Goal: Find specific page/section

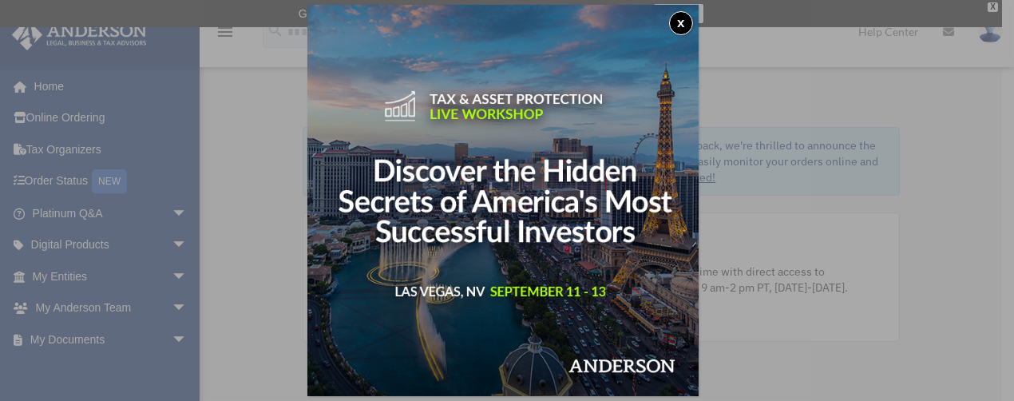
click at [44, 85] on div "x" at bounding box center [507, 200] width 1014 height 401
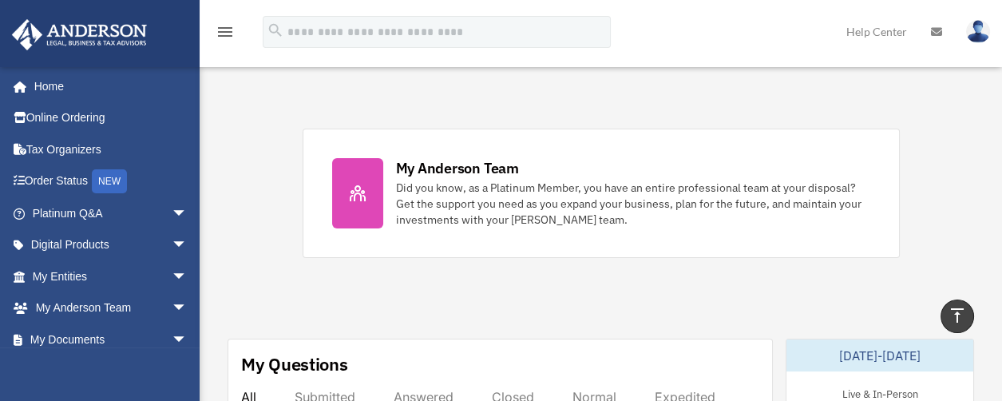
scroll to position [639, 0]
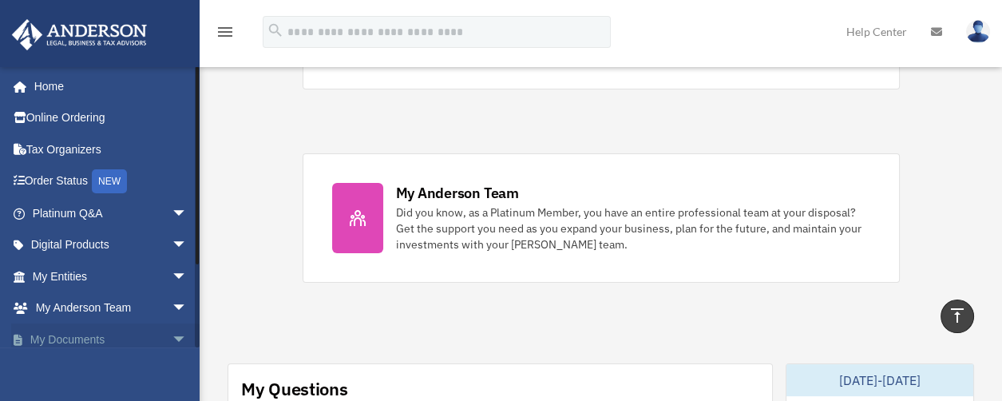
click at [172, 335] on span "arrow_drop_down" at bounding box center [188, 339] width 32 height 33
click at [172, 339] on span "arrow_drop_up" at bounding box center [188, 339] width 32 height 33
click at [75, 332] on link "My Documents arrow_drop_down" at bounding box center [111, 339] width 200 height 32
click at [76, 340] on link "My Documents arrow_drop_down" at bounding box center [111, 339] width 200 height 32
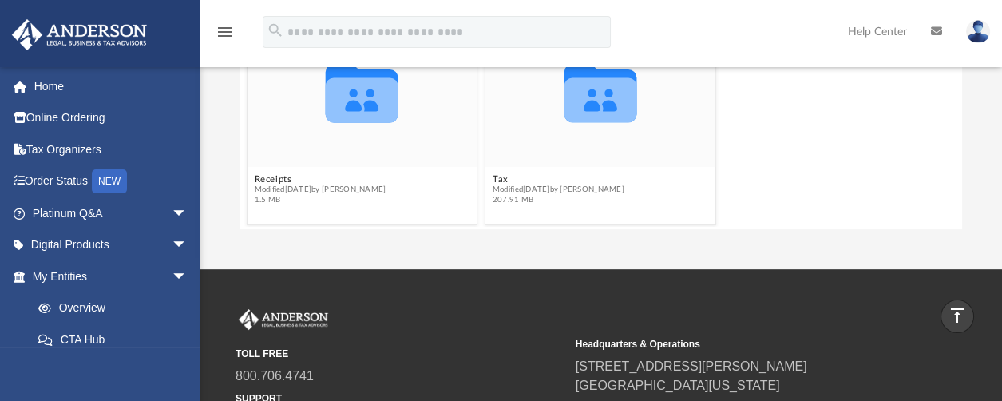
scroll to position [160, 0]
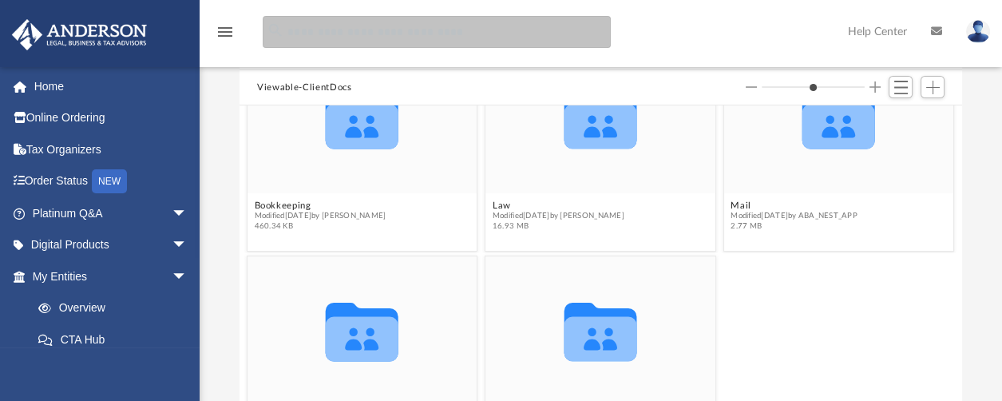
click at [308, 30] on input "search" at bounding box center [437, 32] width 348 height 32
paste input "**********"
type input "**********"
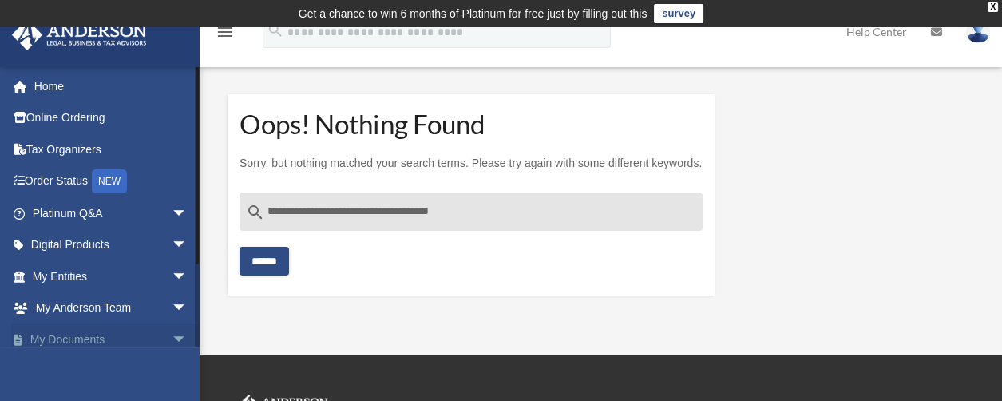
click at [77, 337] on link "My Documents arrow_drop_down" at bounding box center [111, 339] width 200 height 32
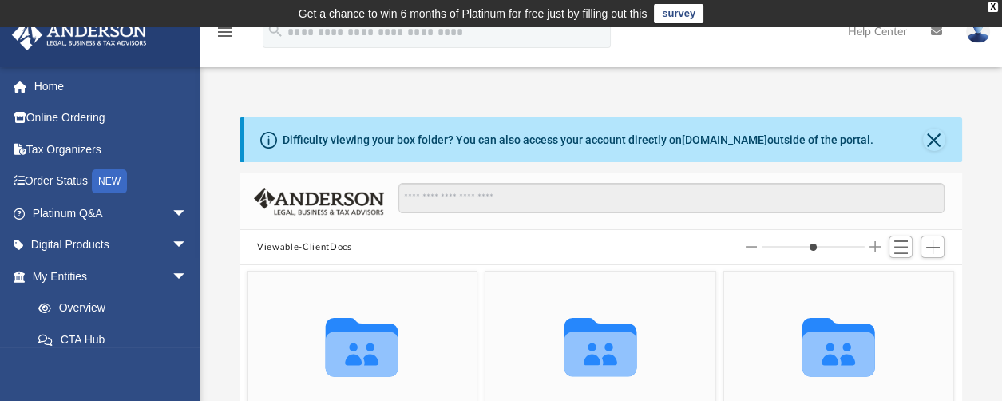
scroll to position [79, 0]
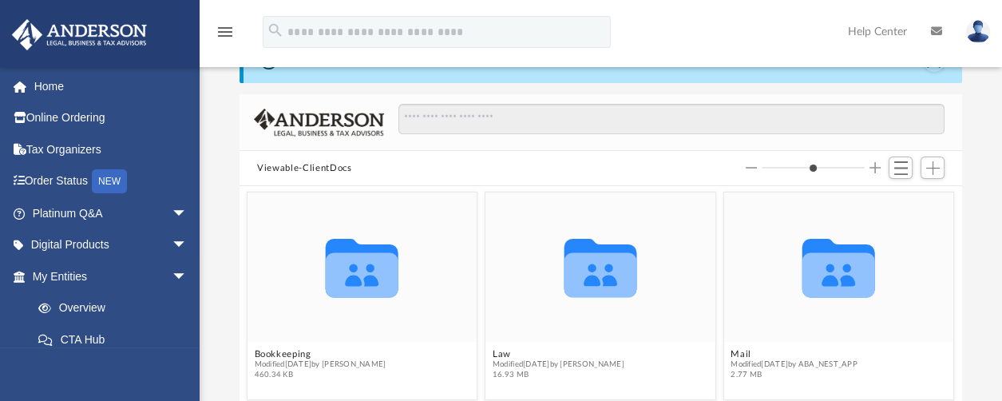
drag, startPoint x: 767, startPoint y: 170, endPoint x: 779, endPoint y: 165, distance: 12.9
click at [779, 165] on input "Column size" at bounding box center [813, 167] width 103 height 11
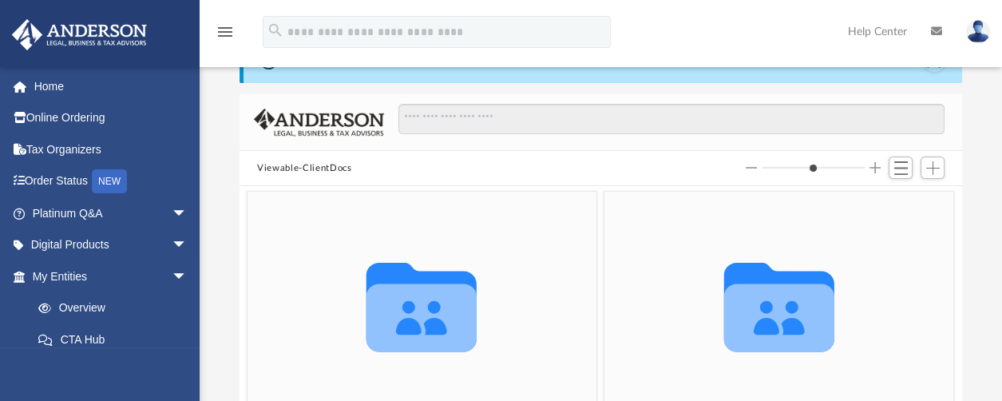
type input "*"
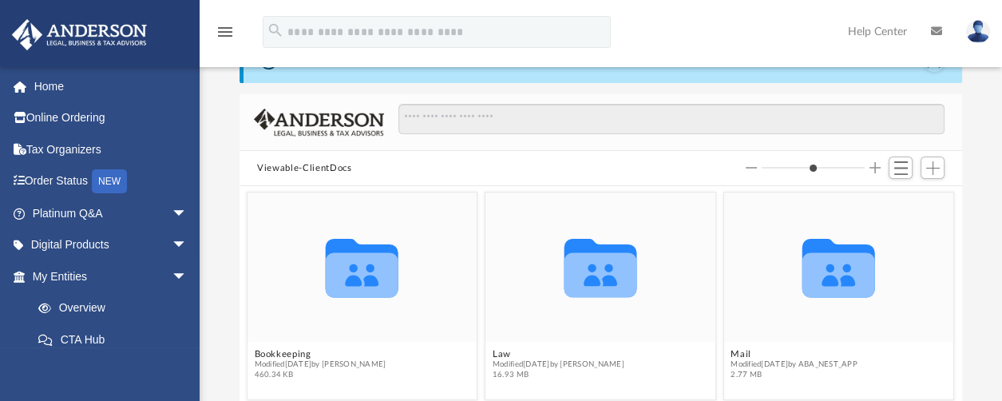
drag, startPoint x: 767, startPoint y: 167, endPoint x: 776, endPoint y: 162, distance: 10.0
click at [776, 163] on input "Column size" at bounding box center [813, 167] width 103 height 11
click at [285, 167] on button "Viewable-ClientDocs" at bounding box center [304, 168] width 94 height 14
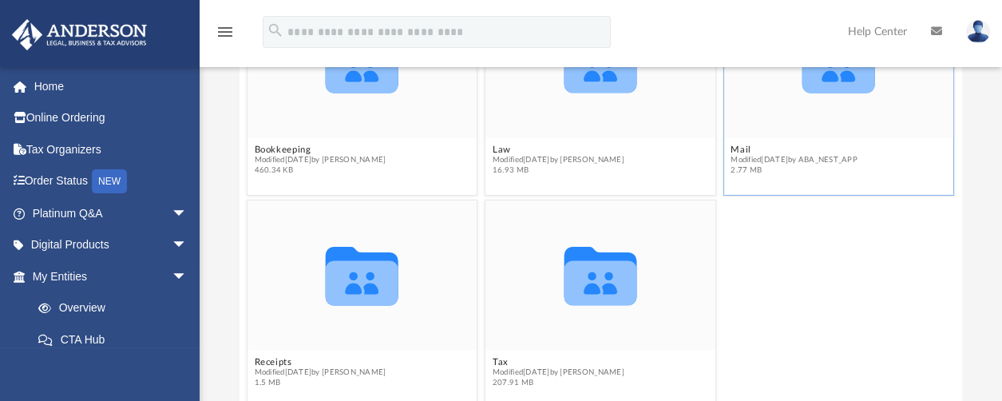
scroll to position [240, 0]
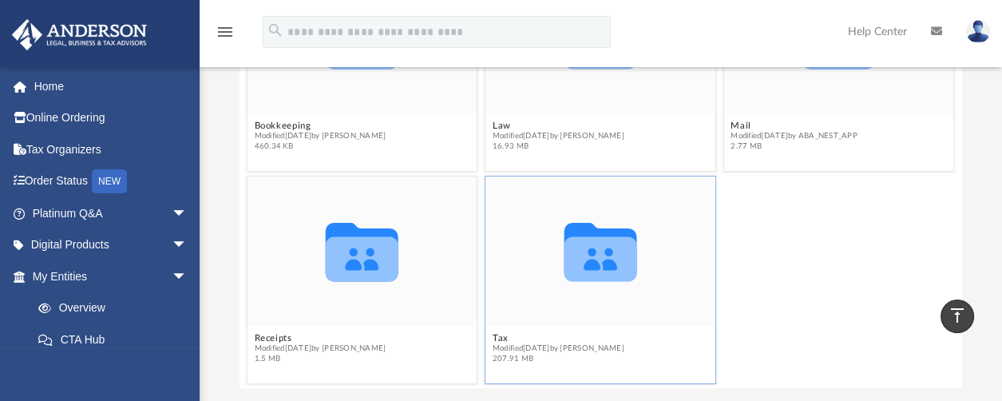
click at [567, 367] on figcaption "Tax Modified [DATE] by [PERSON_NAME] 207.91 MB" at bounding box center [601, 348] width 230 height 42
click at [598, 268] on icon "grid" at bounding box center [601, 258] width 73 height 45
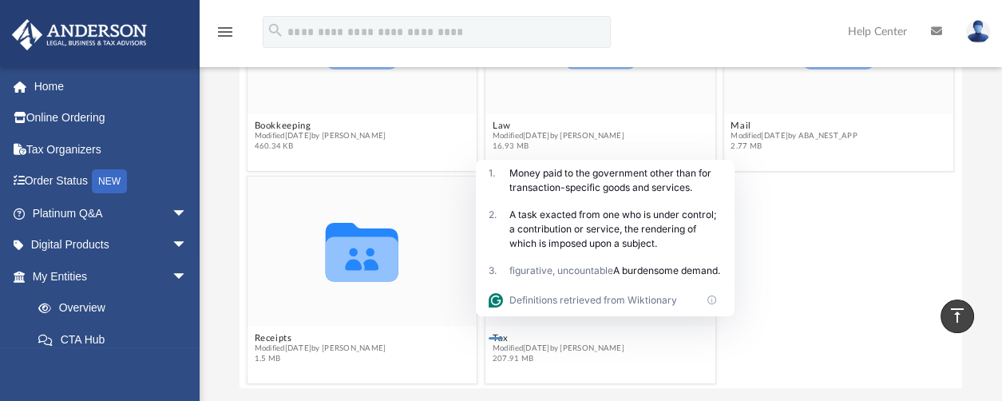
click at [738, 350] on div "Collaborated Folder Receipts Modified [DATE] by [PERSON_NAME] 1.5 MB Collaborat…" at bounding box center [601, 280] width 715 height 216
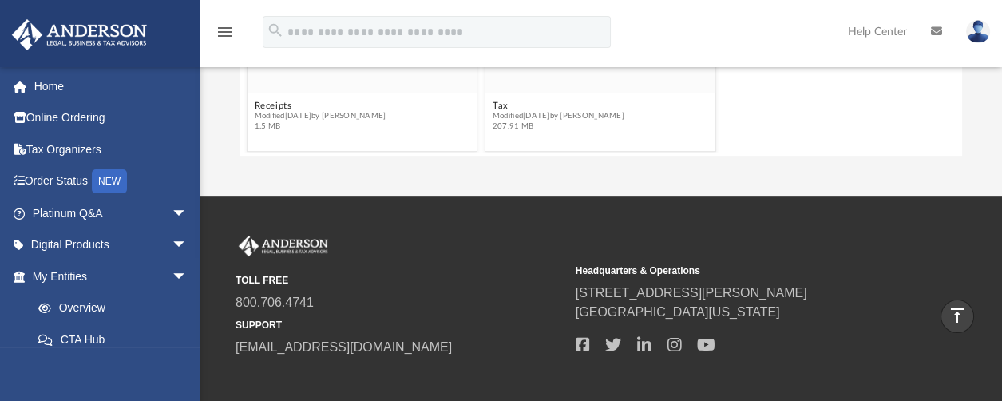
scroll to position [392, 0]
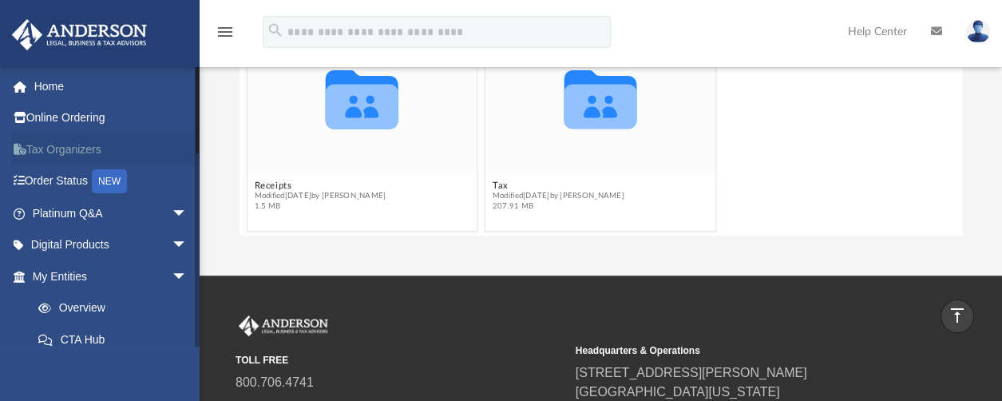
click at [73, 149] on link "Tax Organizers" at bounding box center [111, 149] width 200 height 32
